Goal: Navigation & Orientation: Find specific page/section

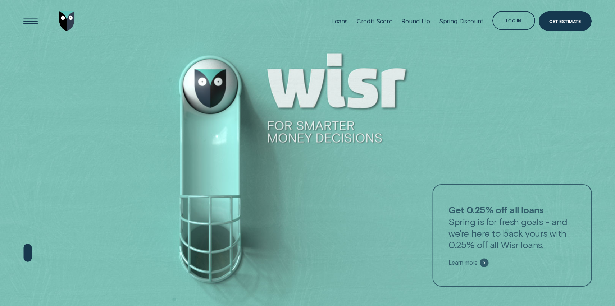
click at [509, 21] on div "Log in" at bounding box center [513, 22] width 15 height 4
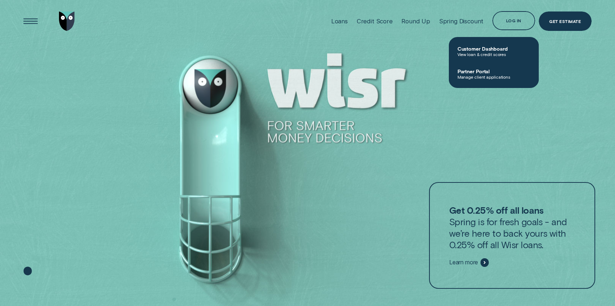
click at [483, 263] on div at bounding box center [484, 263] width 9 height 9
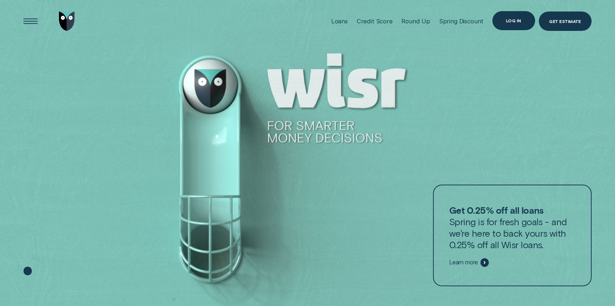
click at [507, 17] on div "Log in" at bounding box center [513, 20] width 43 height 19
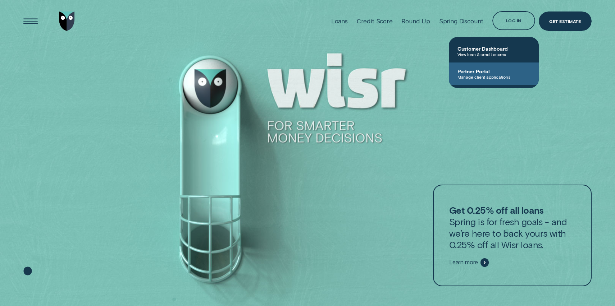
click at [467, 76] on span "Manage client applications" at bounding box center [493, 76] width 73 height 5
